Goal: Transaction & Acquisition: Purchase product/service

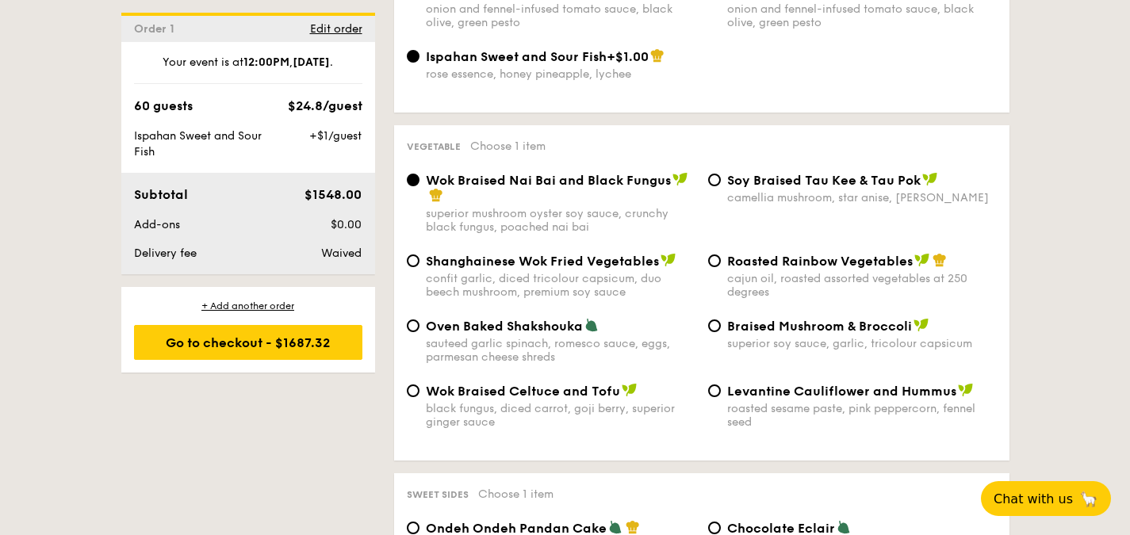
scroll to position [1911, 0]
click at [600, 269] on span "Shanghainese Wok Fried Vegetables" at bounding box center [542, 261] width 233 height 15
click at [420, 267] on input "Shanghainese Wok Fried Vegetables confit garlic, diced tricolour capsicum, duo …" at bounding box center [413, 261] width 13 height 13
radio input "true"
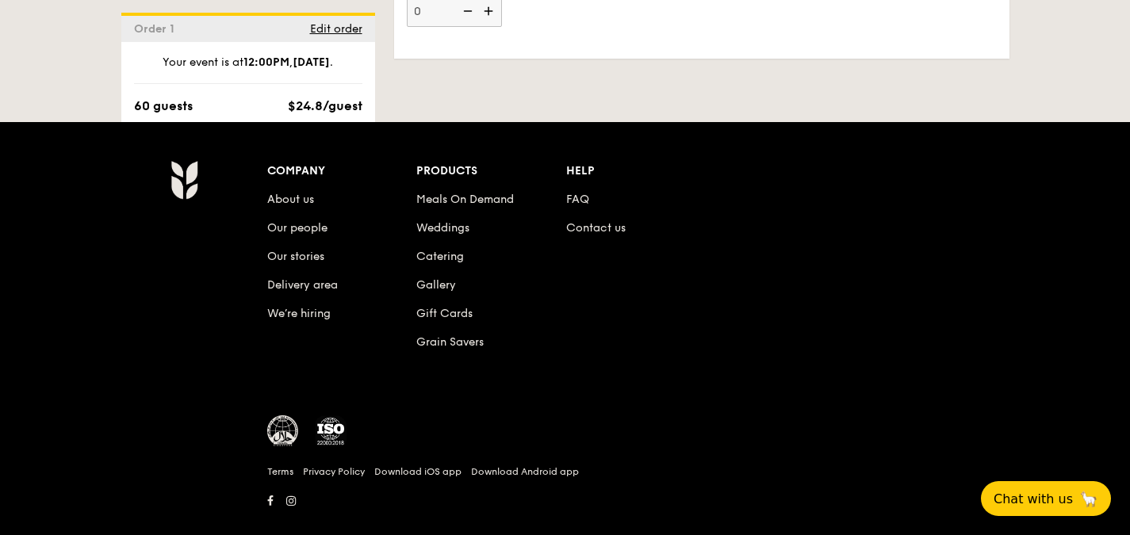
scroll to position [4211, 0]
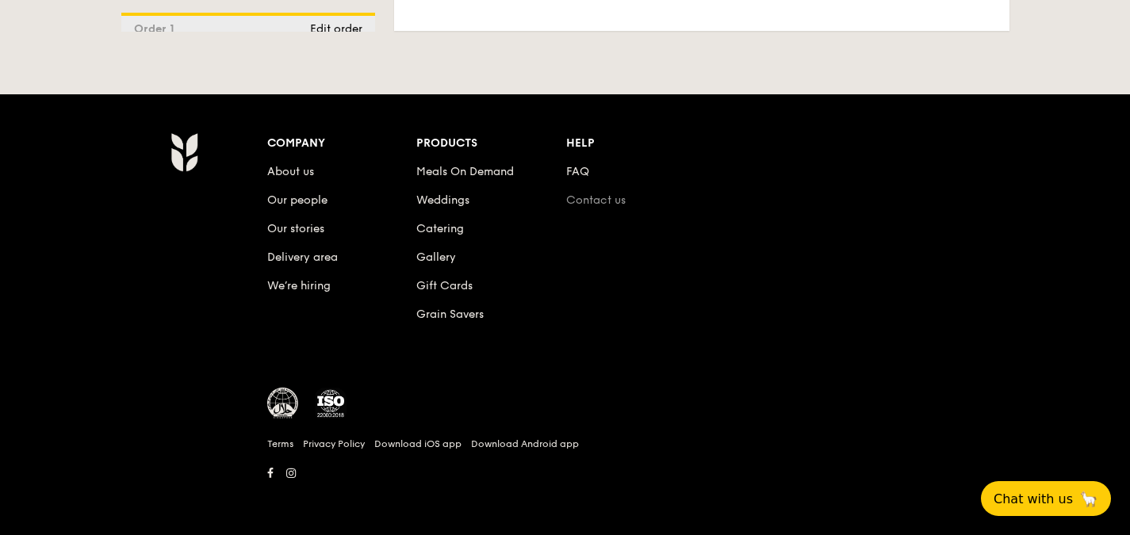
click at [582, 197] on link "Contact us" at bounding box center [595, 199] width 59 height 13
